Goal: Navigation & Orientation: Find specific page/section

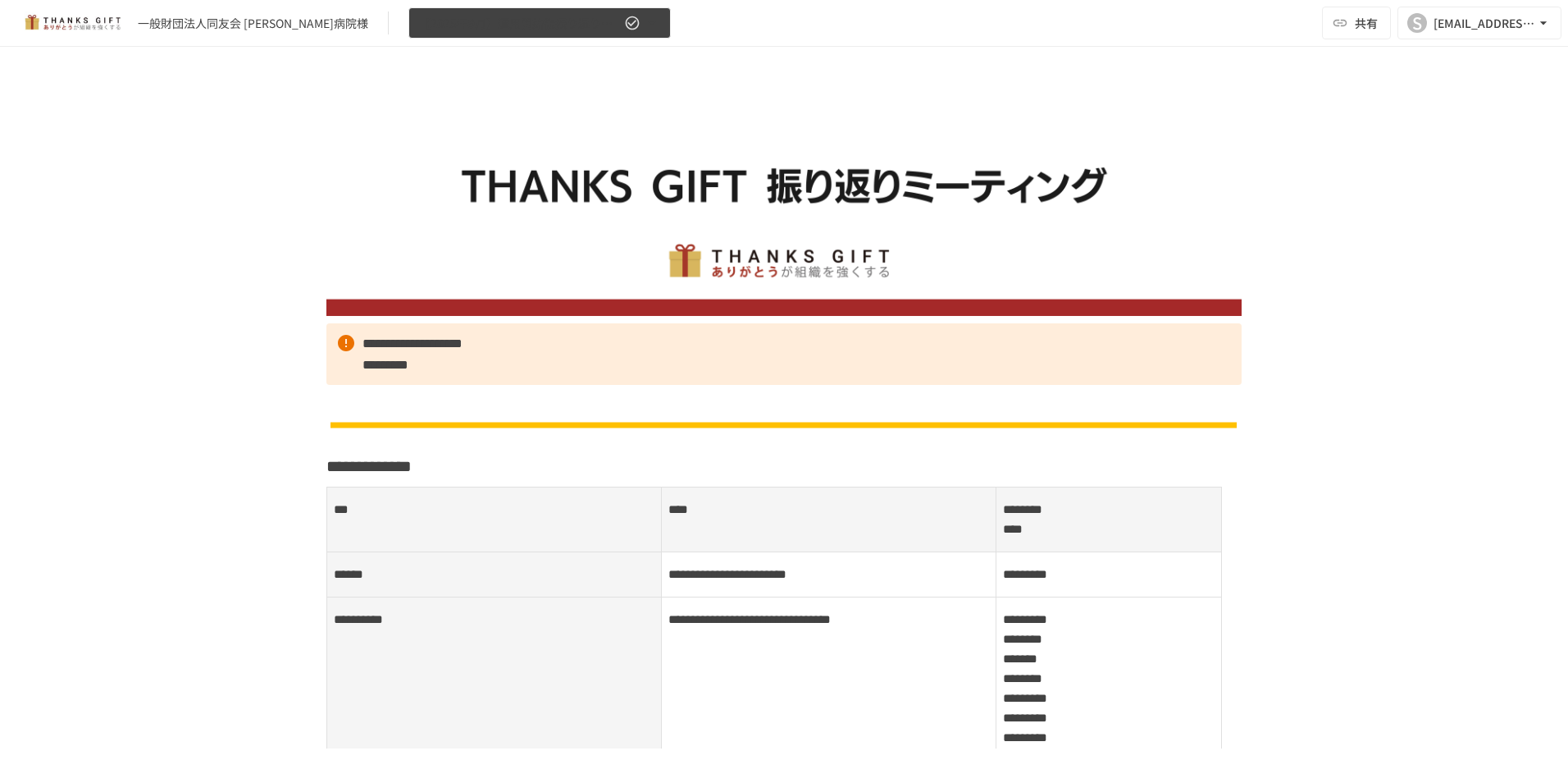
click at [643, 27] on icon "button" at bounding box center [651, 23] width 17 height 17
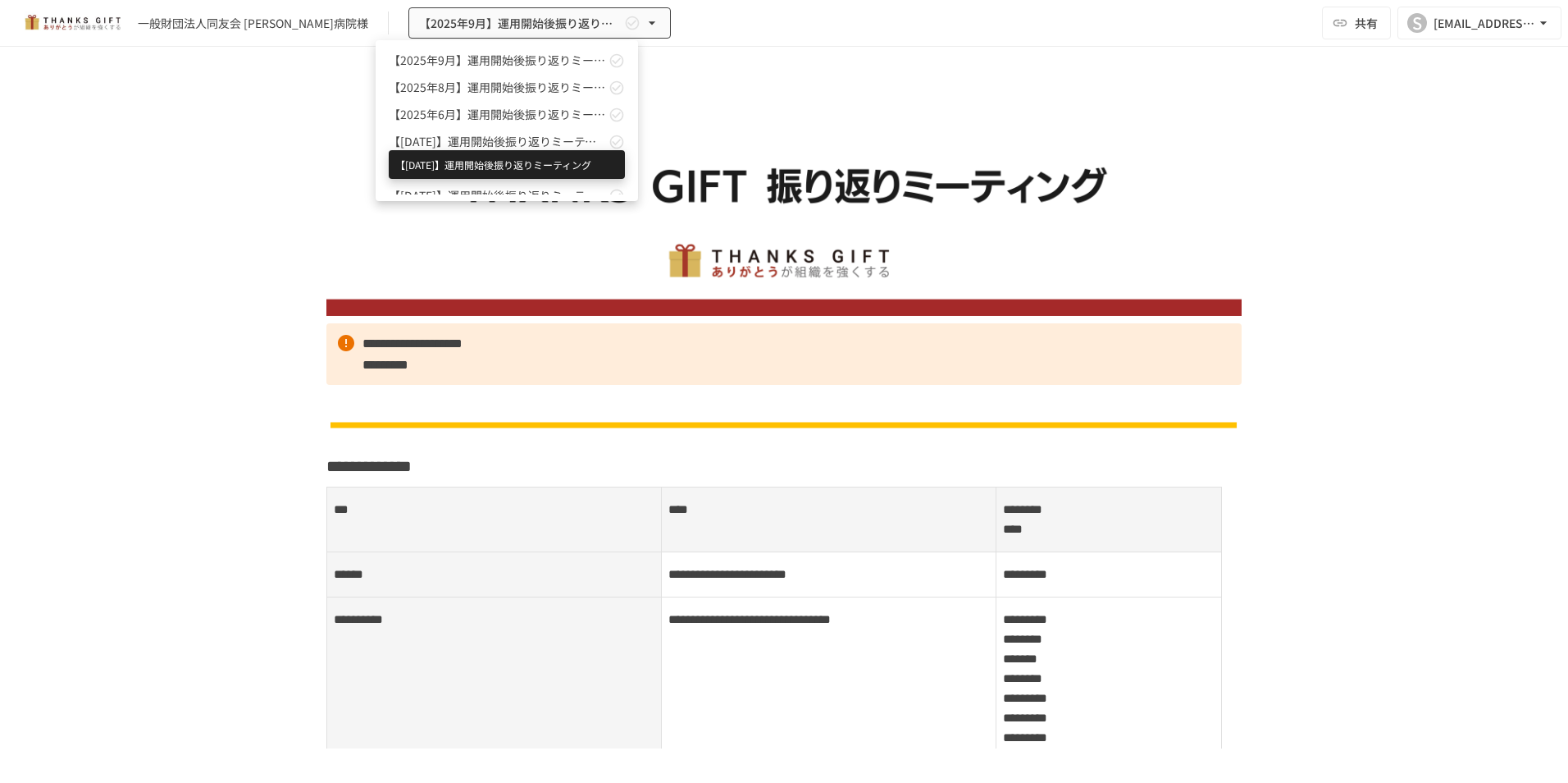
click at [546, 138] on span "【[DATE]】運用開始後振り返りミーティング" at bounding box center [496, 141] width 216 height 17
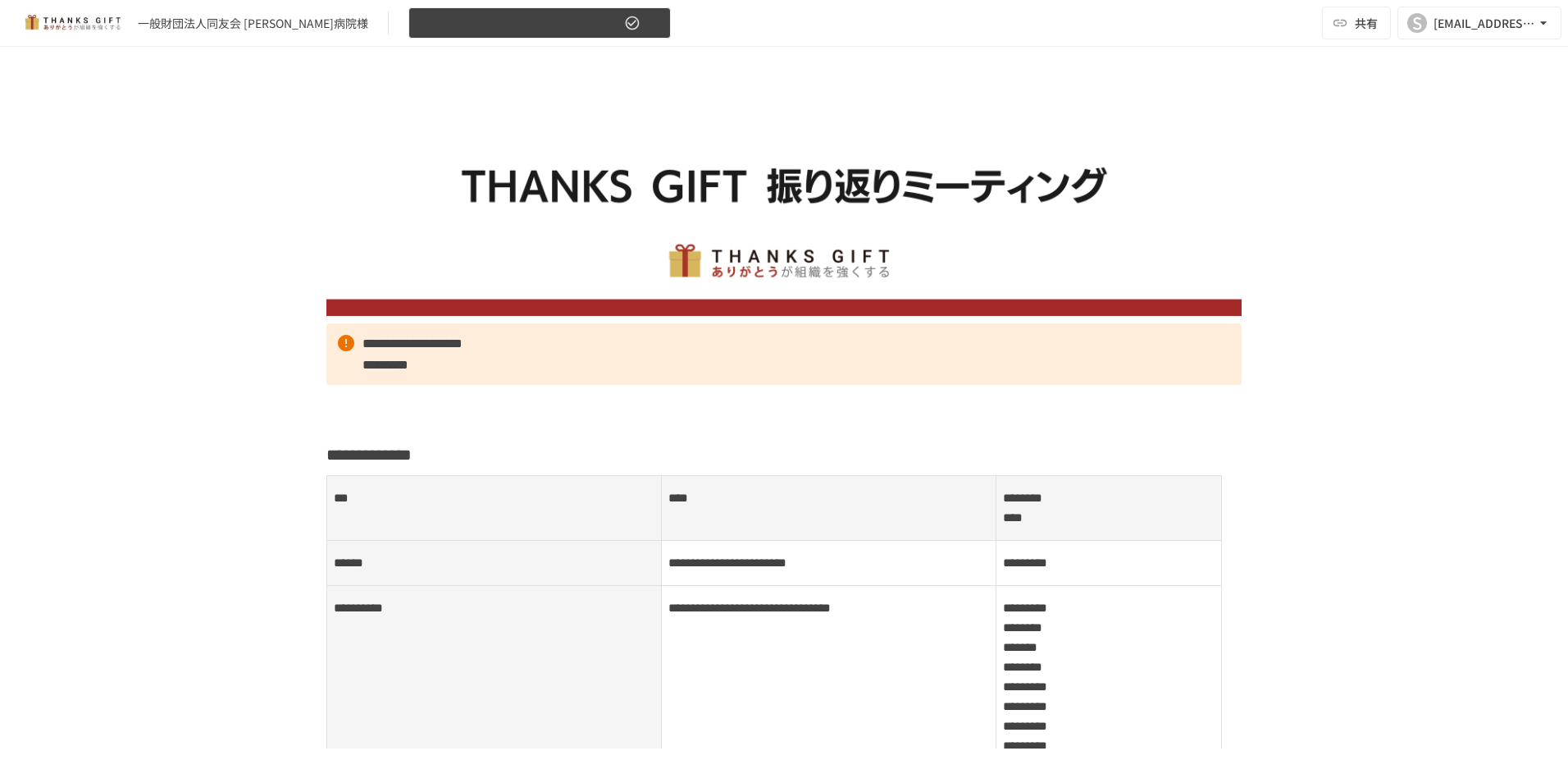
click at [643, 22] on icon "button" at bounding box center [651, 23] width 17 height 17
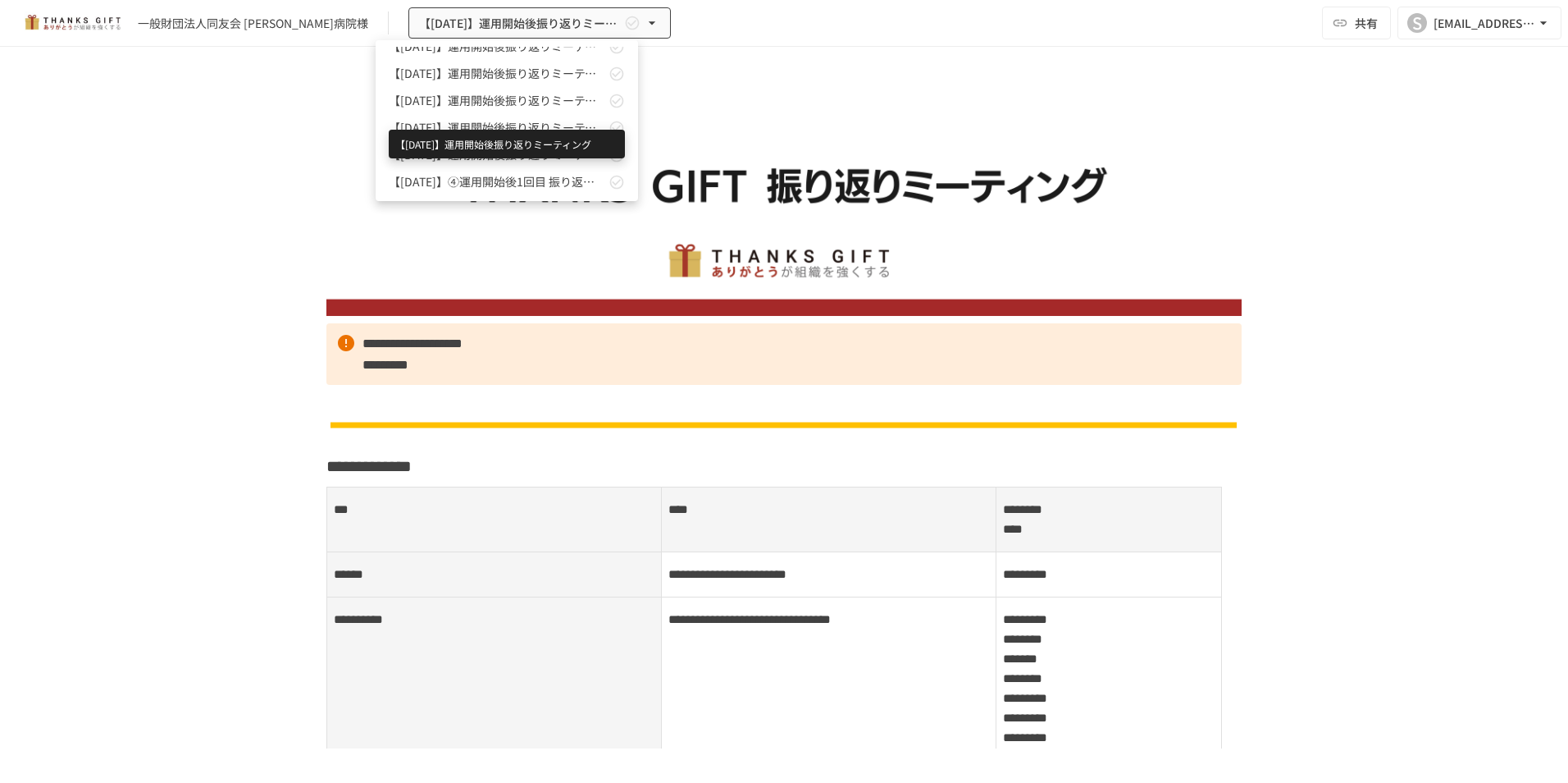
scroll to position [164, 0]
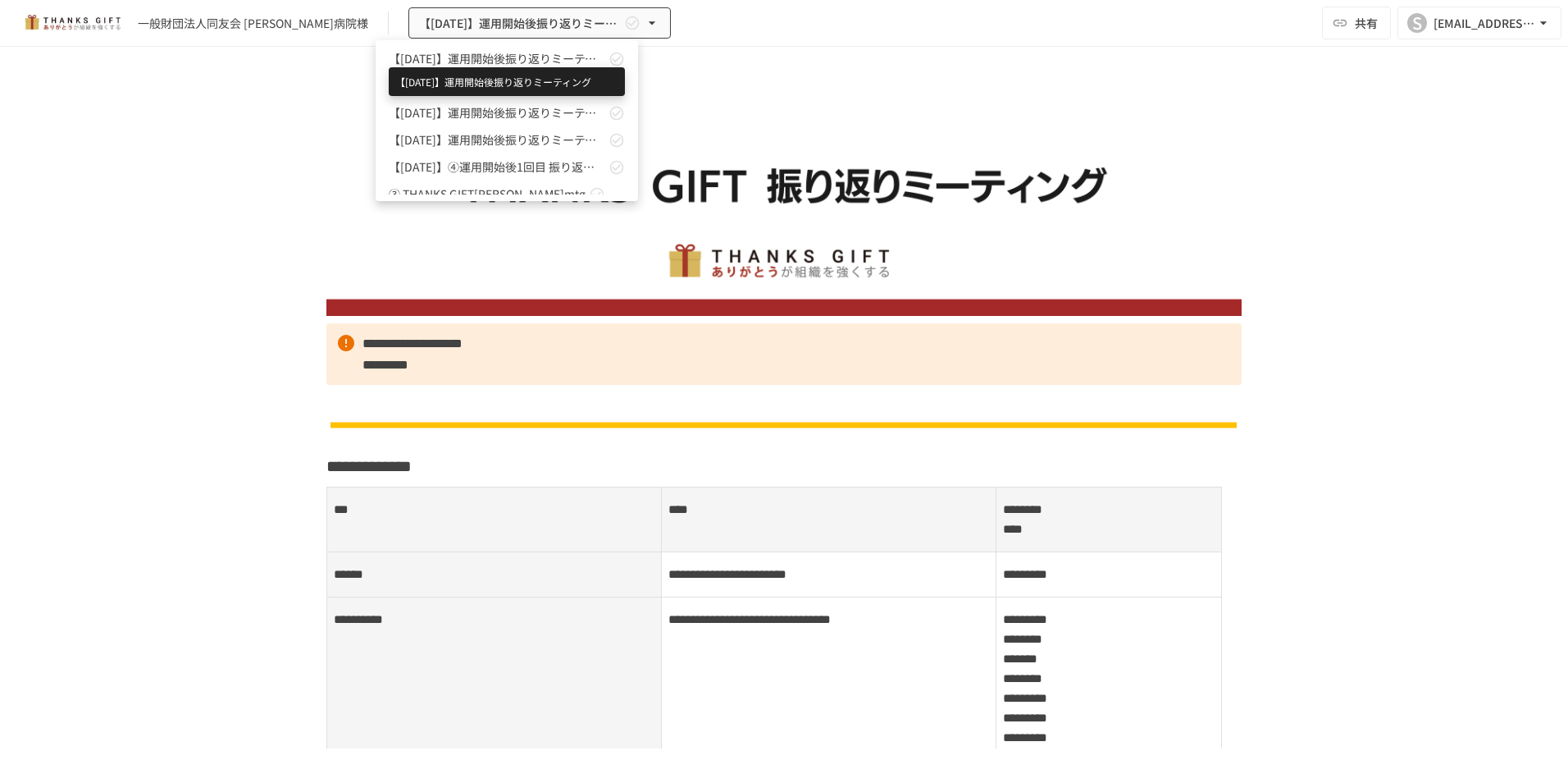
click at [544, 61] on span "【[DATE]】運用開始後振り返りミーティング" at bounding box center [496, 58] width 216 height 17
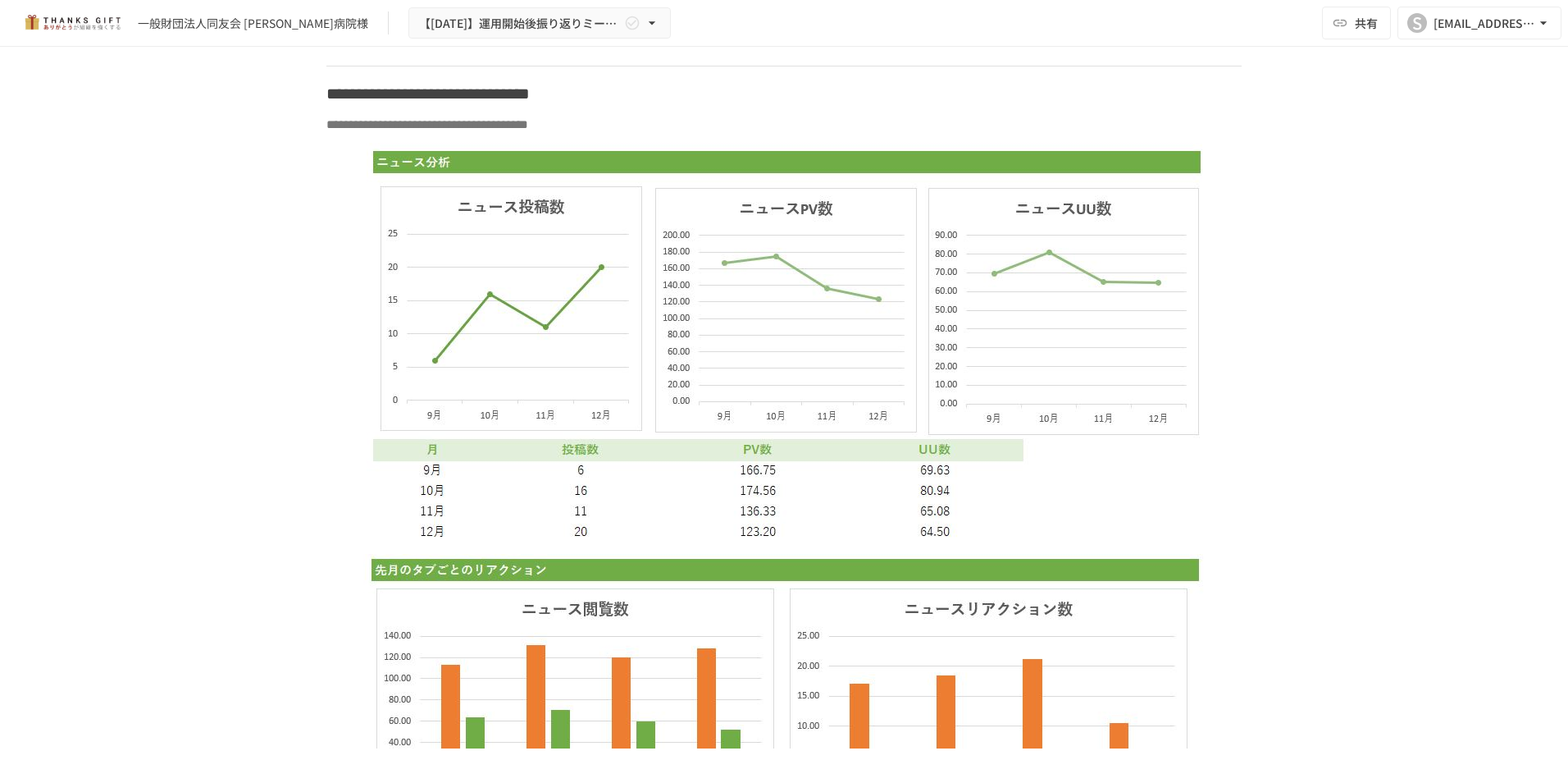
scroll to position [10097, 0]
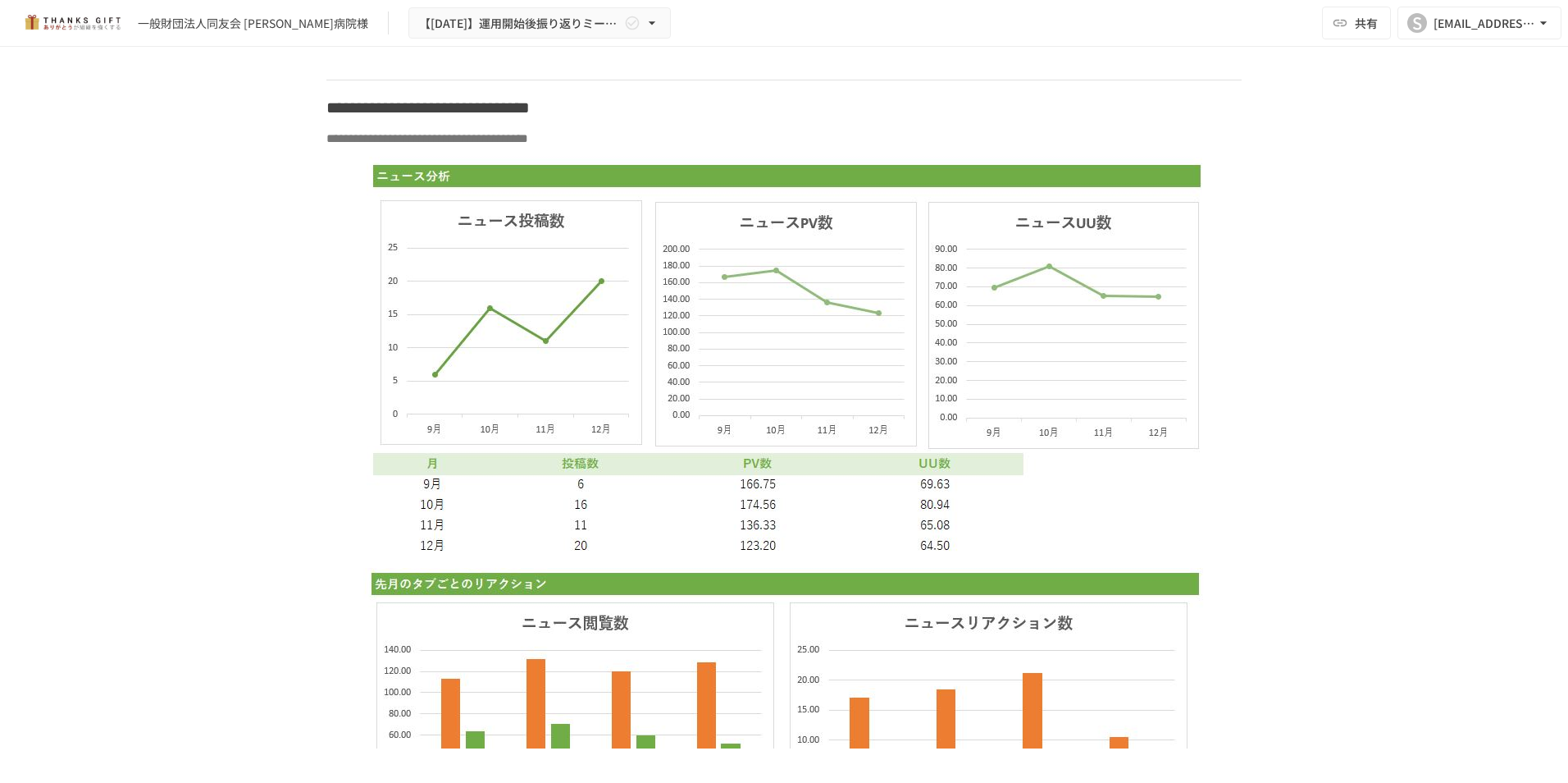
click at [750, 257] on img at bounding box center [784, 358] width 836 height 403
click at [818, 484] on img at bounding box center [784, 358] width 836 height 403
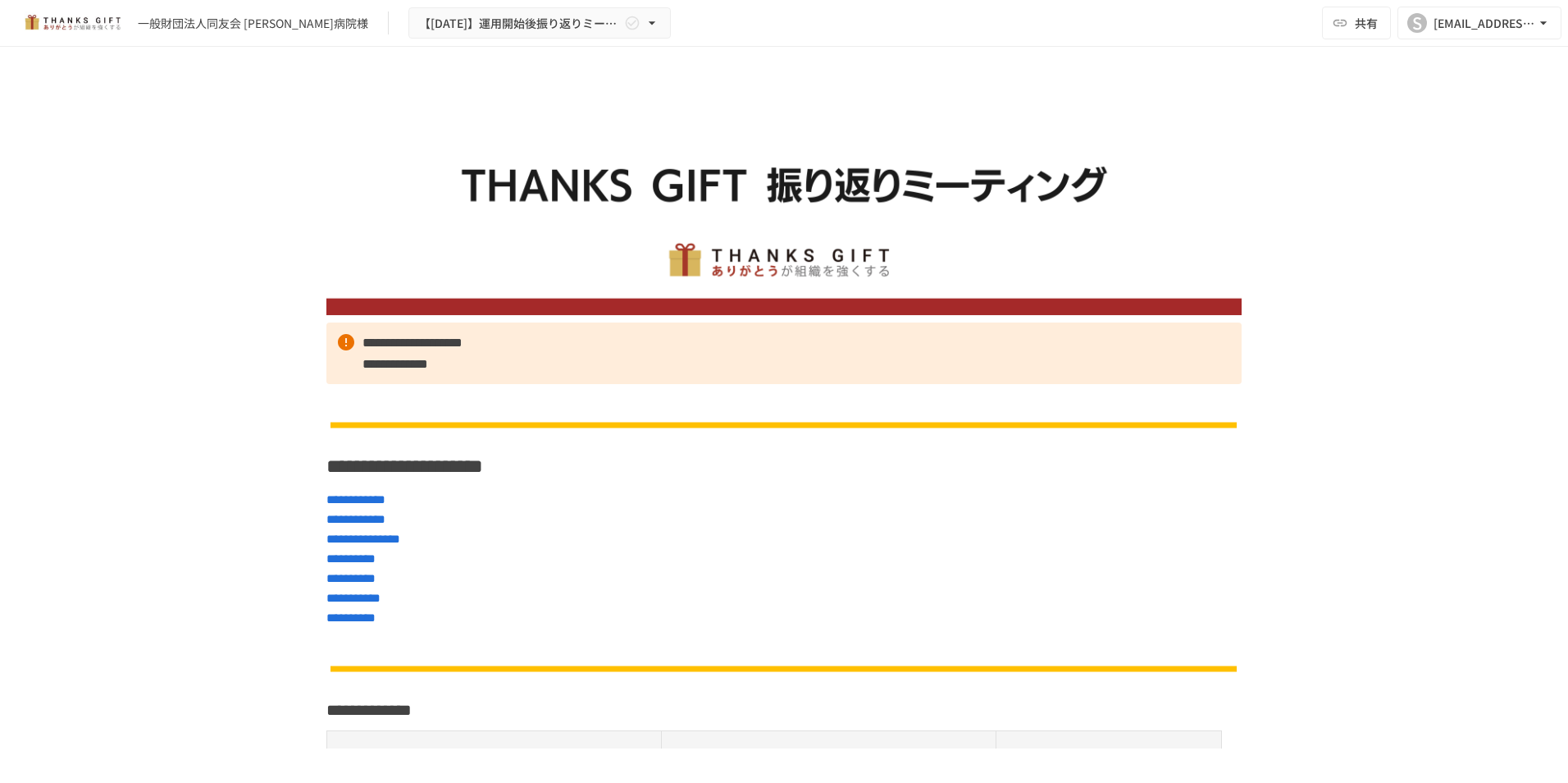
scroll to position [0, 0]
click at [643, 23] on icon "button" at bounding box center [651, 23] width 17 height 17
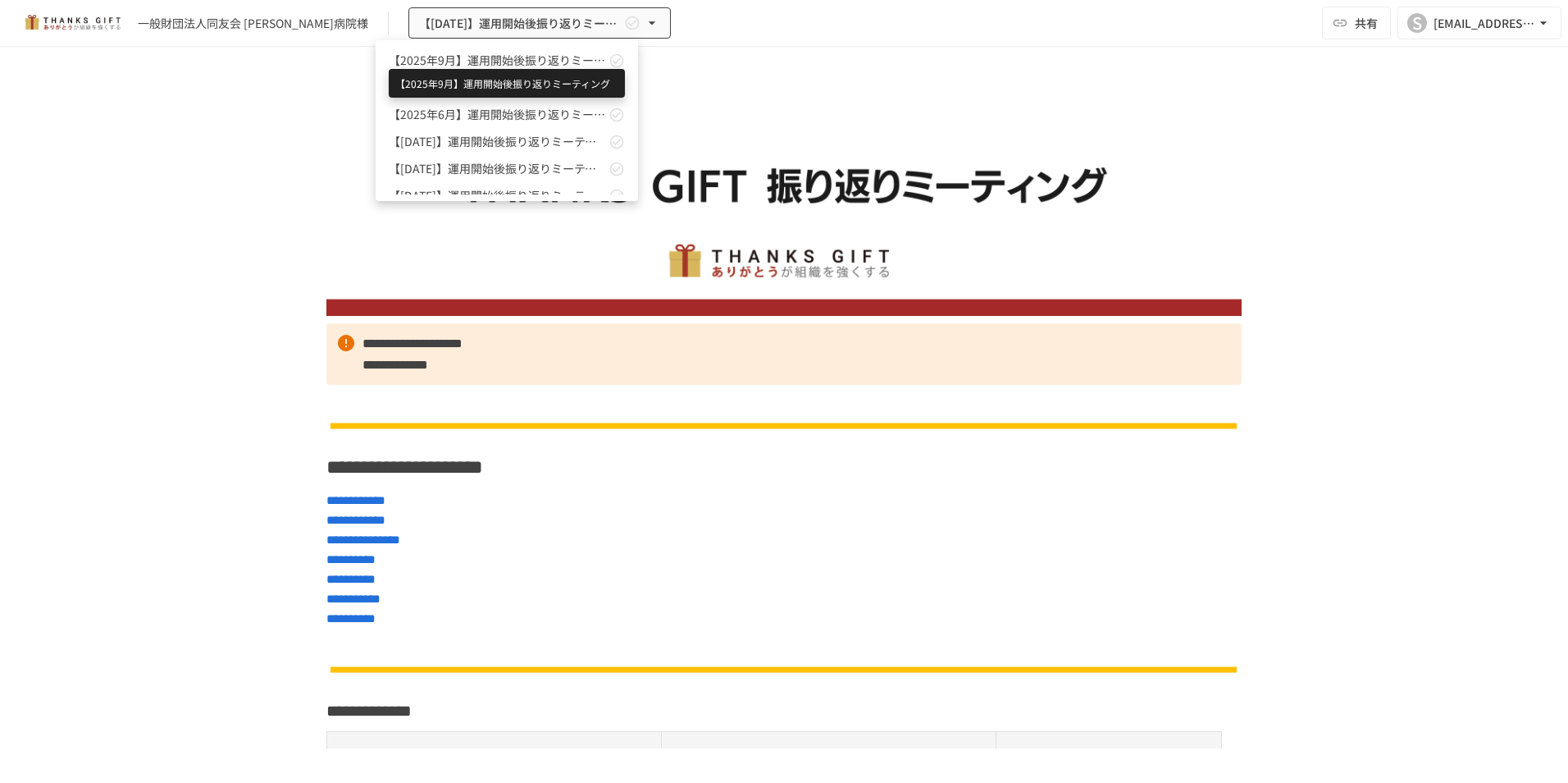
click at [557, 57] on span "【2025年9月】運用開始後振り返りミーティング" at bounding box center [496, 59] width 216 height 17
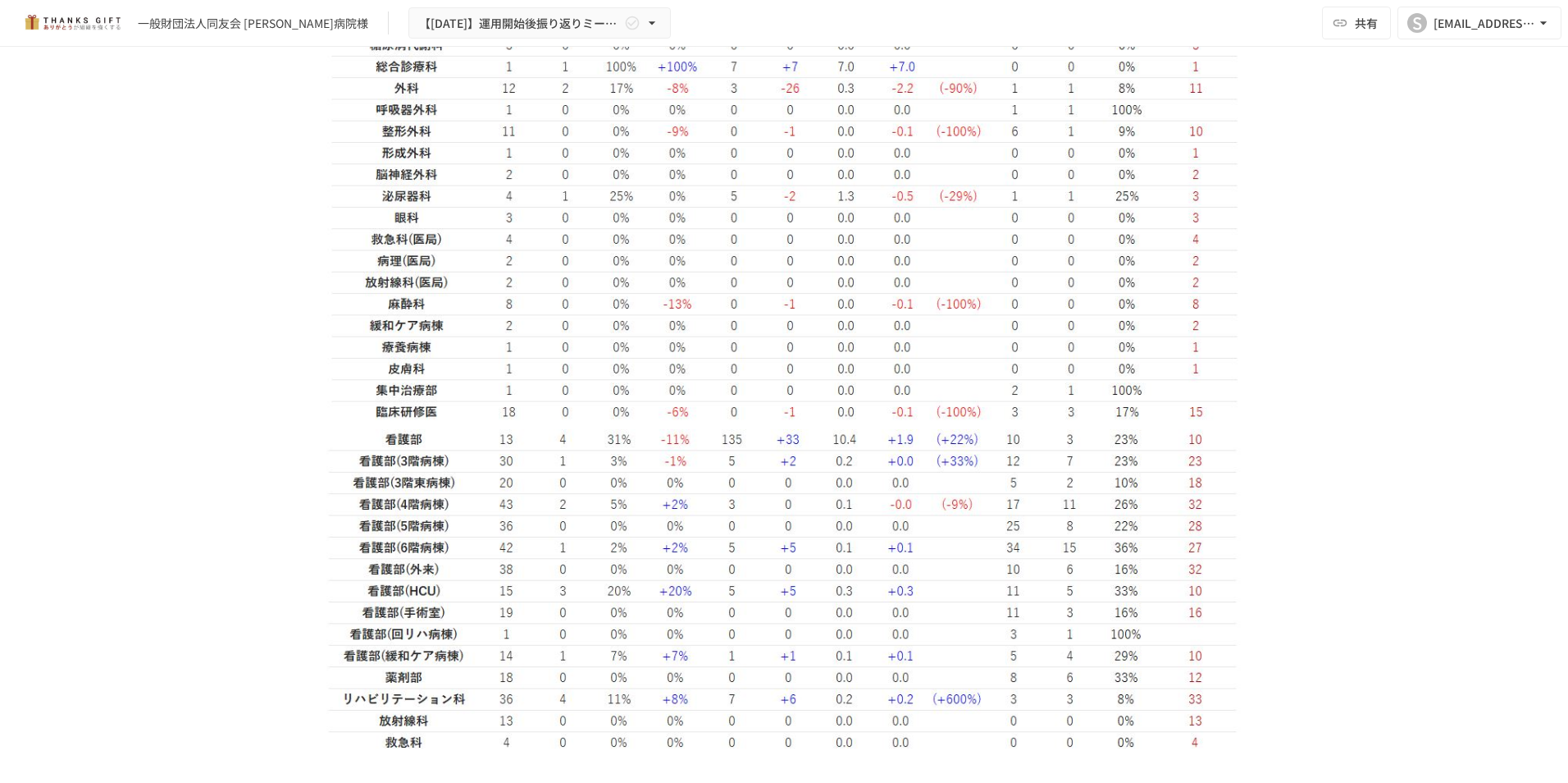
scroll to position [4186, 0]
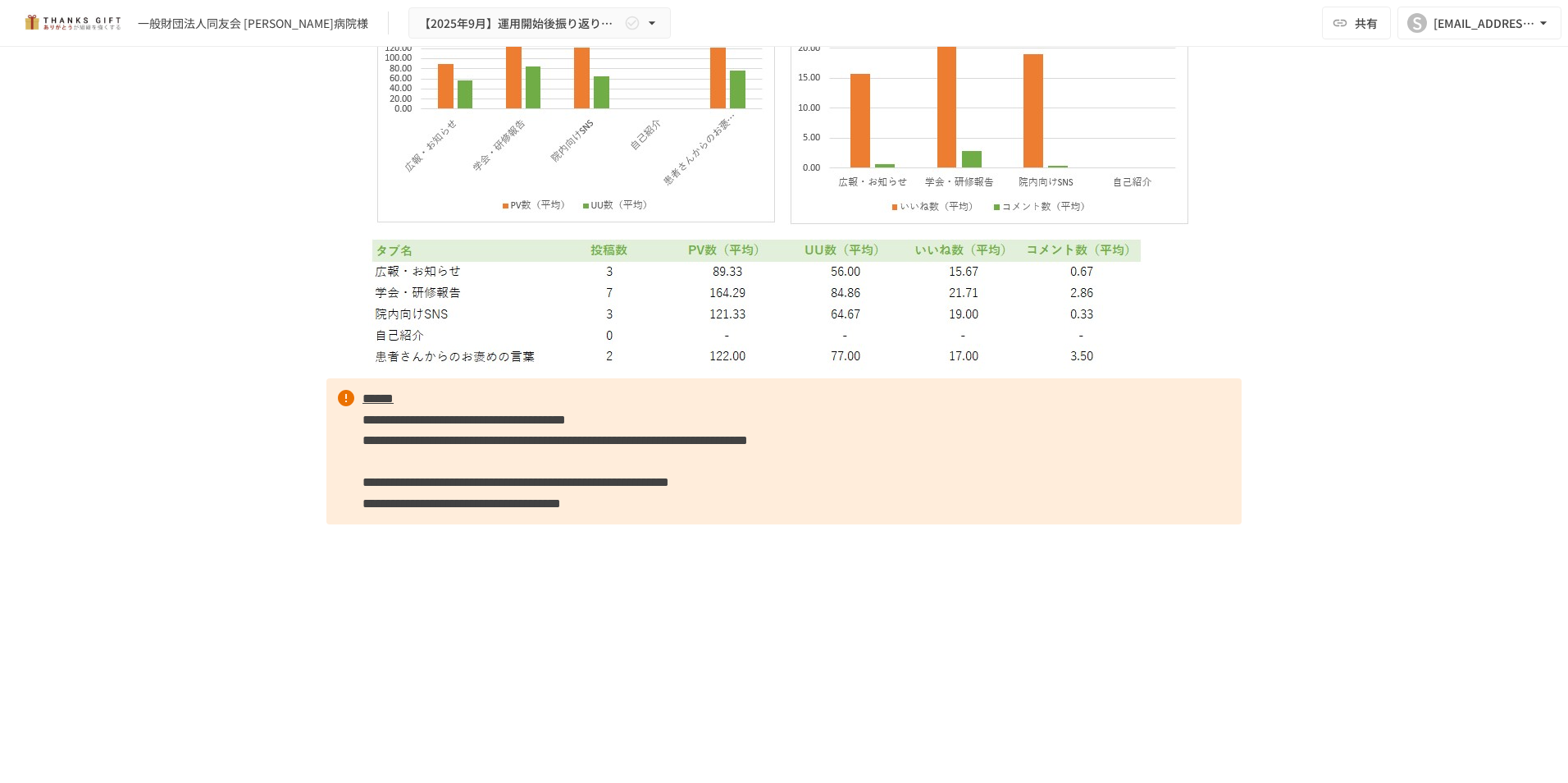
scroll to position [7620, 0]
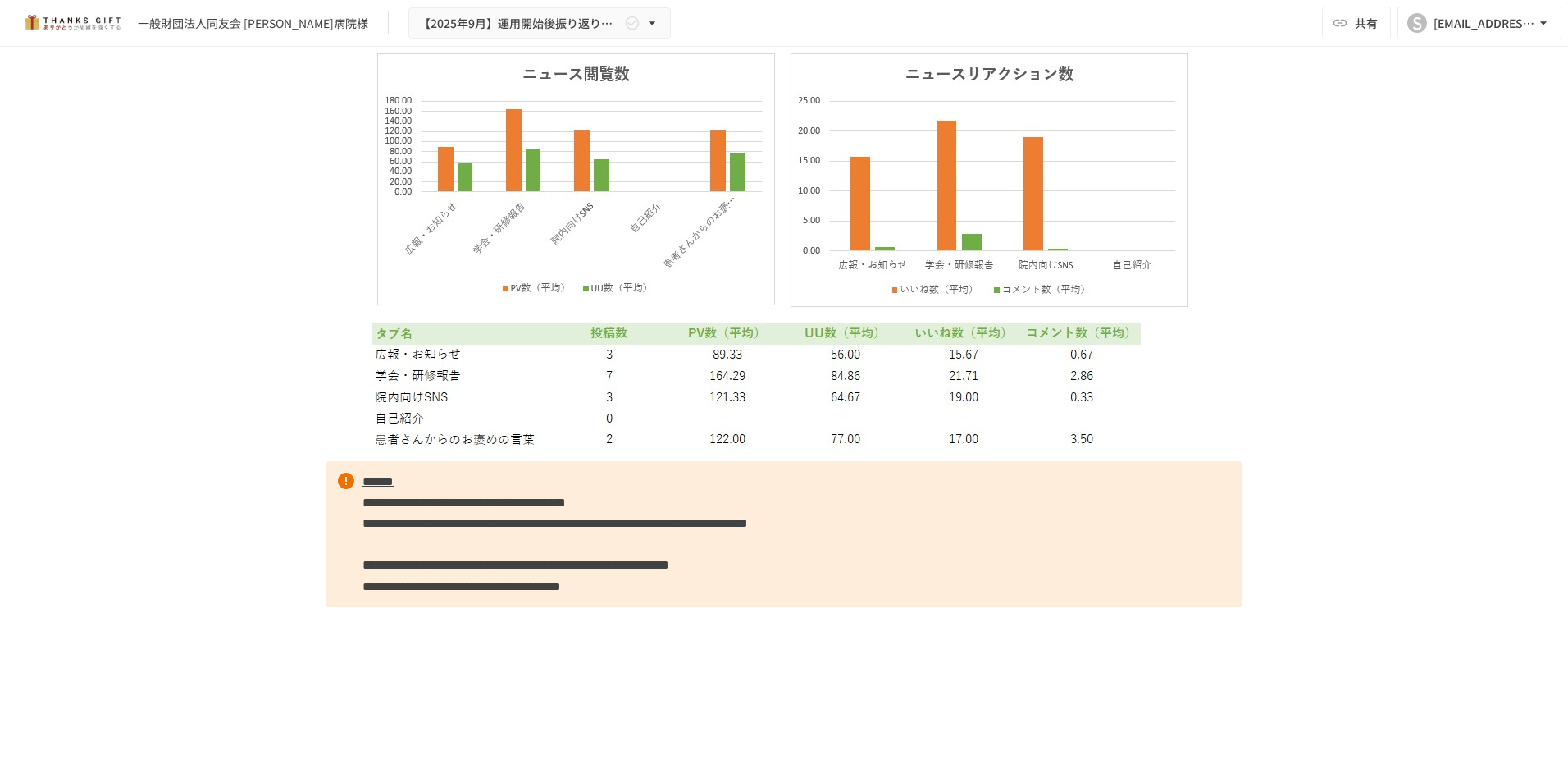
click at [745, 454] on img at bounding box center [784, 237] width 833 height 434
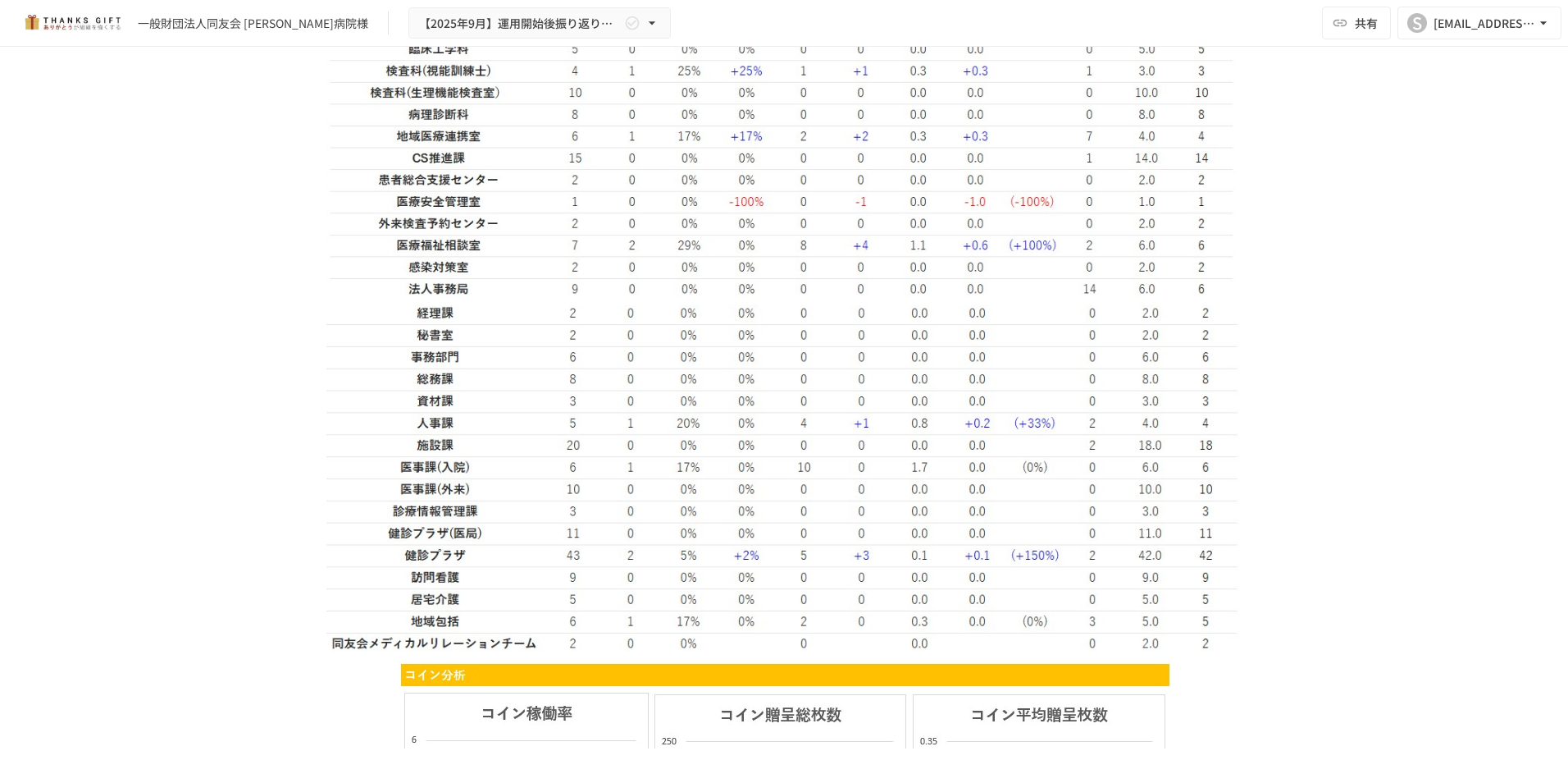
scroll to position [5608, 0]
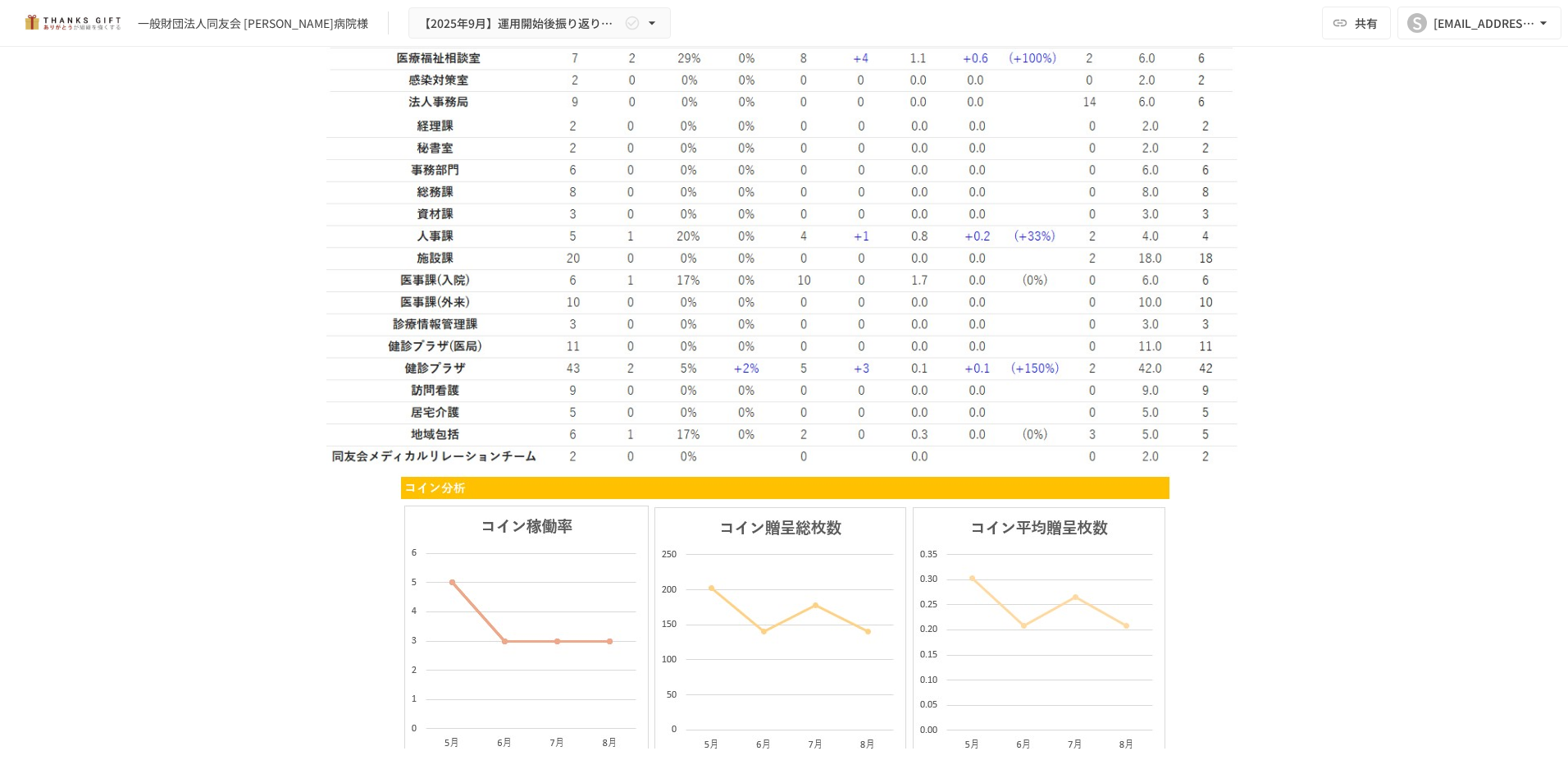
click at [517, 213] on img at bounding box center [784, 291] width 916 height 348
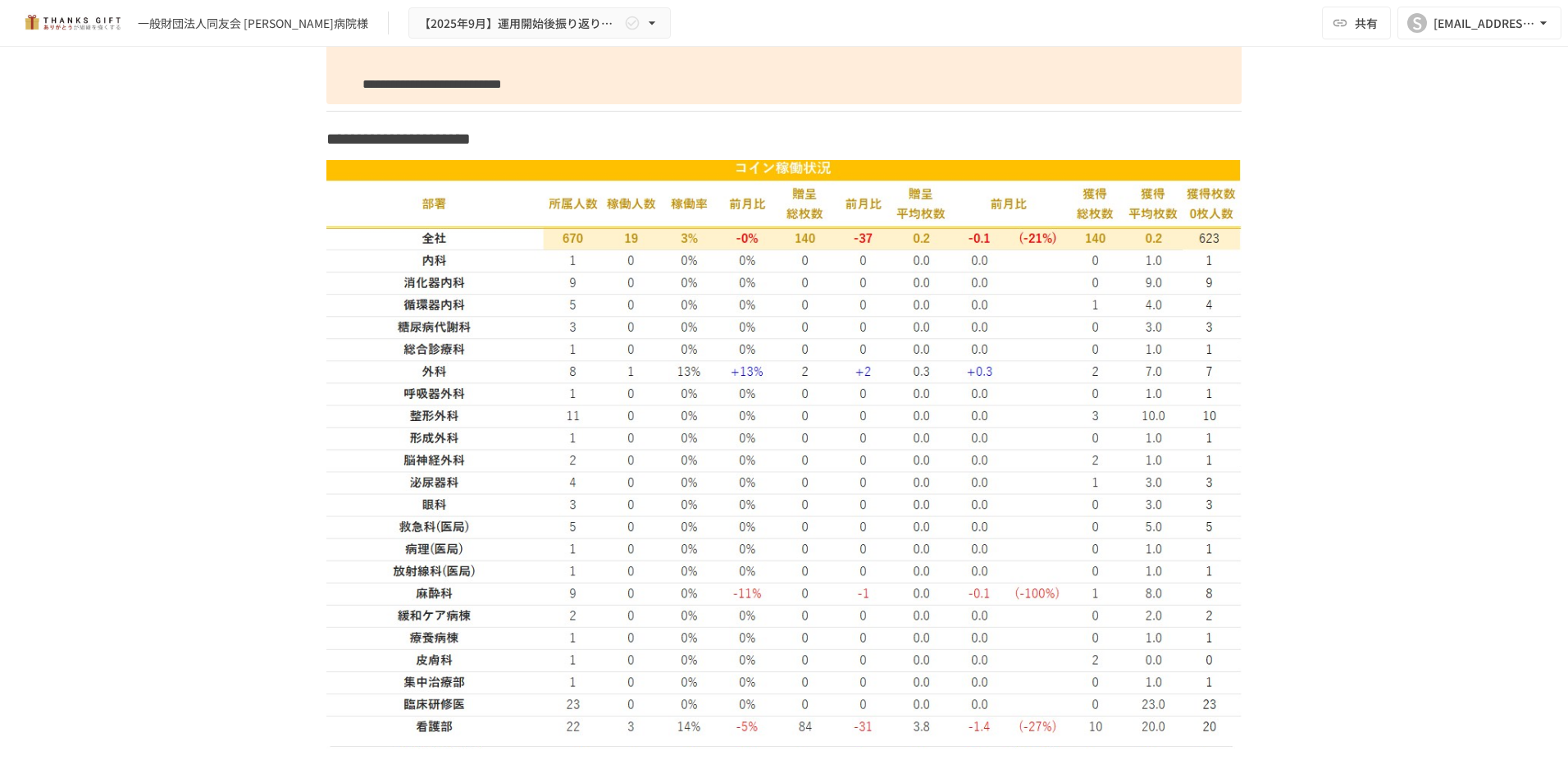
scroll to position [4048, 0]
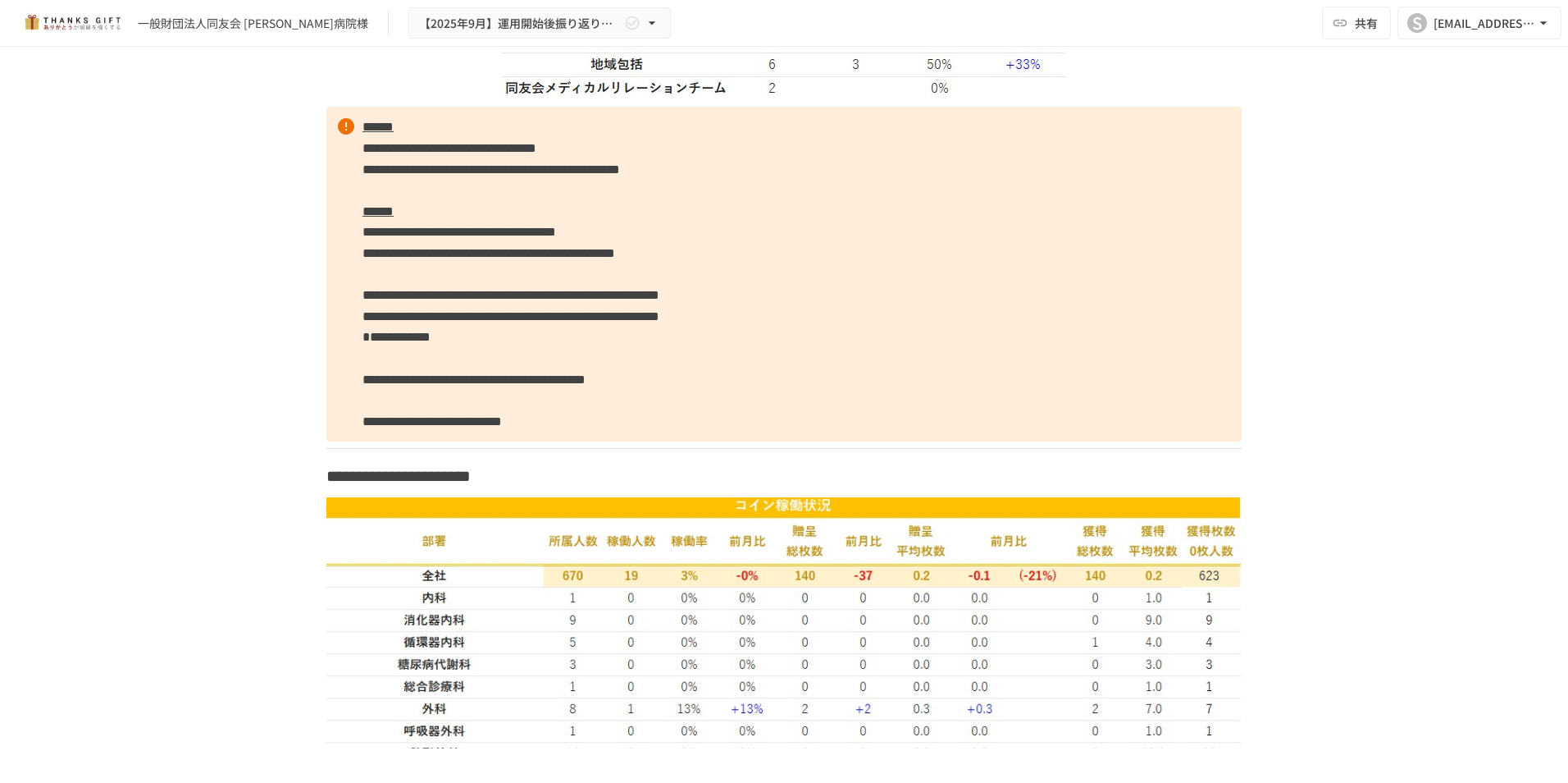
click at [623, 367] on p "**********" at bounding box center [784, 274] width 916 height 335
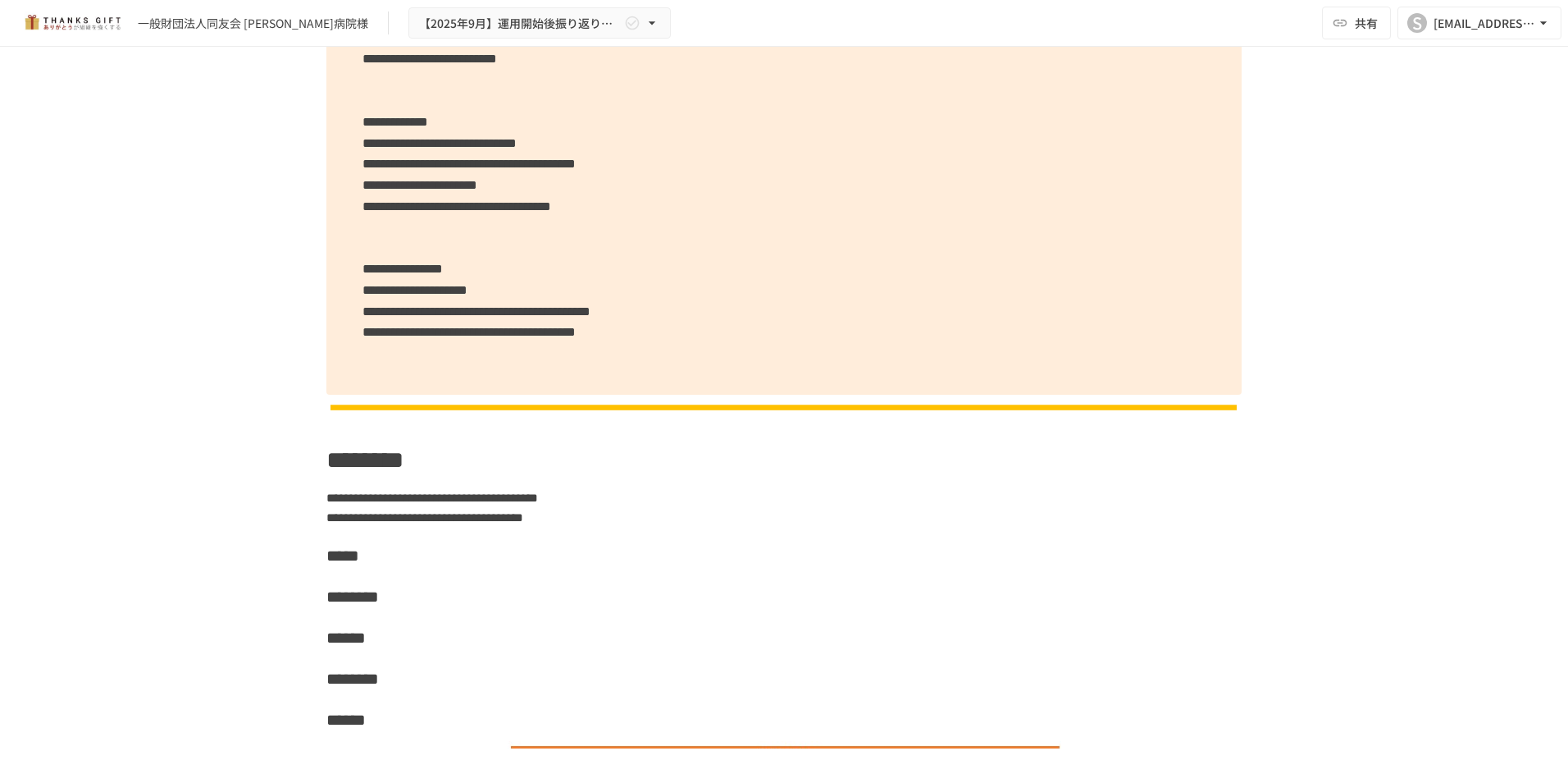
scroll to position [1833, 0]
